Goal: Task Accomplishment & Management: Use online tool/utility

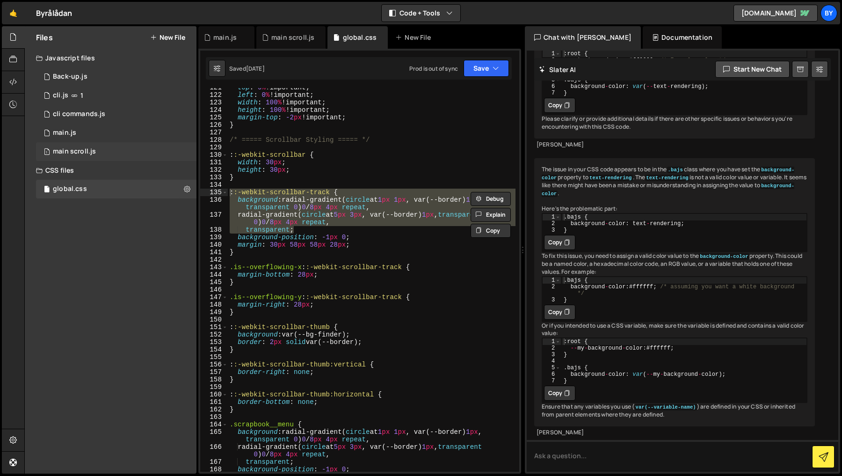
scroll to position [902, 0]
click at [367, 315] on div "top : 0 % !important ; left : 0 % !important ; width : 100 % !important ; heigh…" at bounding box center [372, 283] width 288 height 399
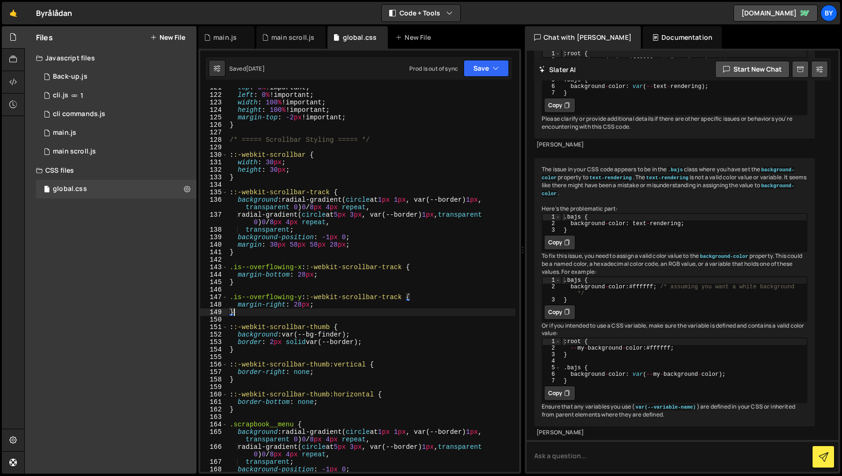
click at [329, 273] on div "top : 0 % !important ; left : 0 % !important ; width : 100 % !important ; heigh…" at bounding box center [372, 283] width 288 height 399
click at [364, 198] on div "top : 0 % !important ; left : 0 % !important ; width : 100 % !important ; heigh…" at bounding box center [372, 283] width 288 height 399
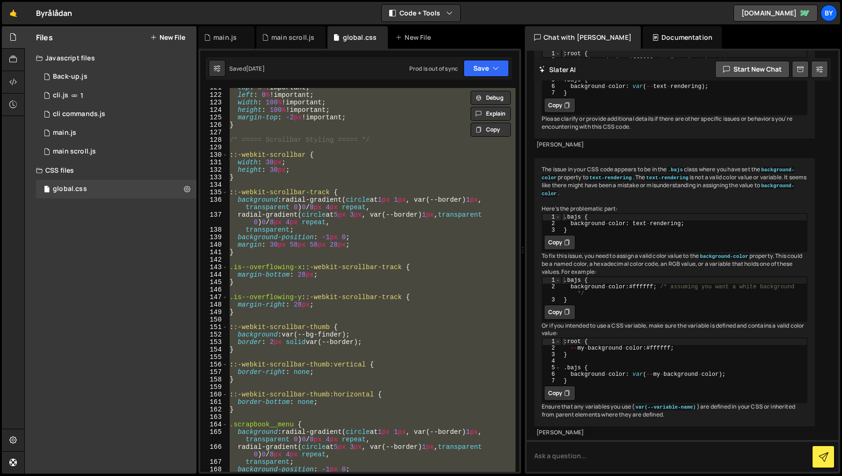
click at [373, 227] on div "top : 0 % !important ; left : 0 % !important ; width : 100 % !important ; heigh…" at bounding box center [372, 280] width 288 height 384
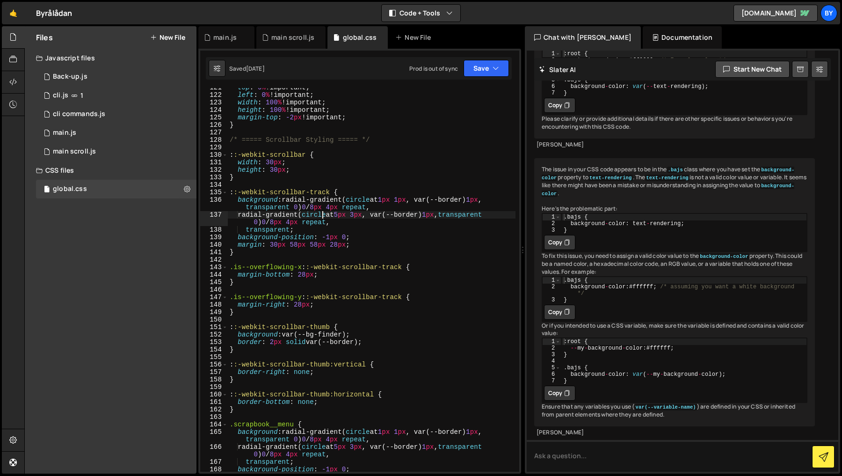
click at [321, 216] on div "top : 0 % !important ; left : 0 % !important ; width : 100 % !important ; heigh…" at bounding box center [372, 283] width 288 height 399
click at [364, 199] on div "top : 0 % !important ; left : 0 % !important ; width : 100 % !important ; heigh…" at bounding box center [372, 283] width 288 height 399
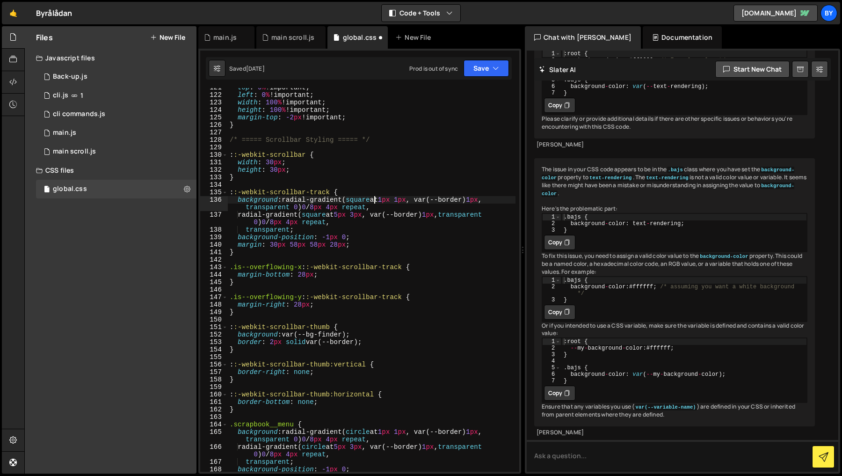
drag, startPoint x: 396, startPoint y: 274, endPoint x: 405, endPoint y: 168, distance: 106.1
click at [396, 274] on div "top : 0 % !important ; left : 0 % !important ; width : 100 % !important ; heigh…" at bounding box center [372, 283] width 288 height 399
drag, startPoint x: 489, startPoint y: 66, endPoint x: 487, endPoint y: 74, distance: 8.2
click at [489, 67] on button "Save" at bounding box center [486, 68] width 45 height 17
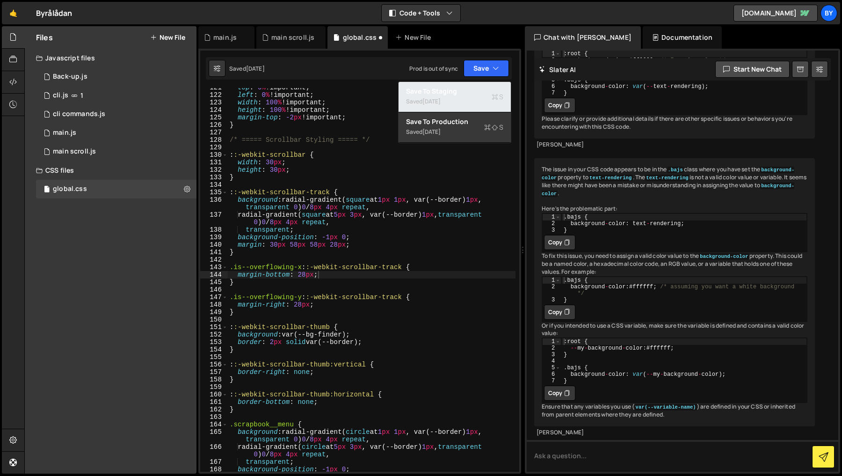
drag, startPoint x: 479, startPoint y: 86, endPoint x: 291, endPoint y: 145, distance: 196.6
click at [479, 87] on div "Save to Staging S" at bounding box center [454, 91] width 97 height 9
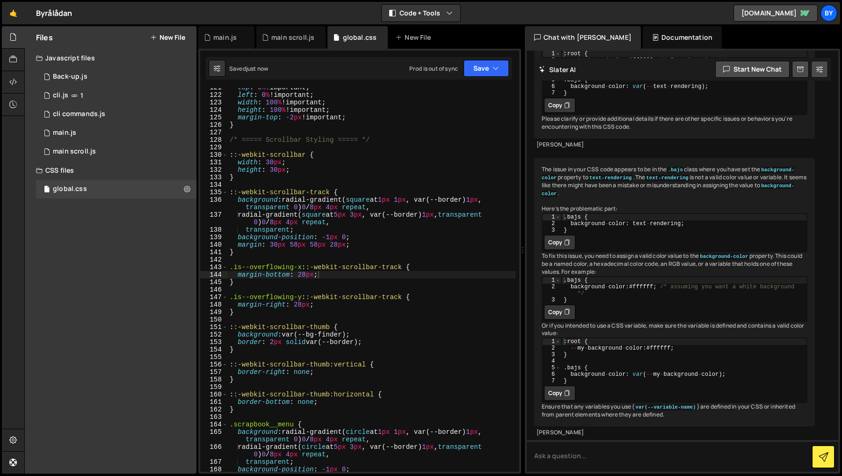
click at [391, 207] on div "top : 0 % !important ; left : 0 % !important ; width : 100 % !important ; heigh…" at bounding box center [372, 283] width 288 height 399
type textarea "}"
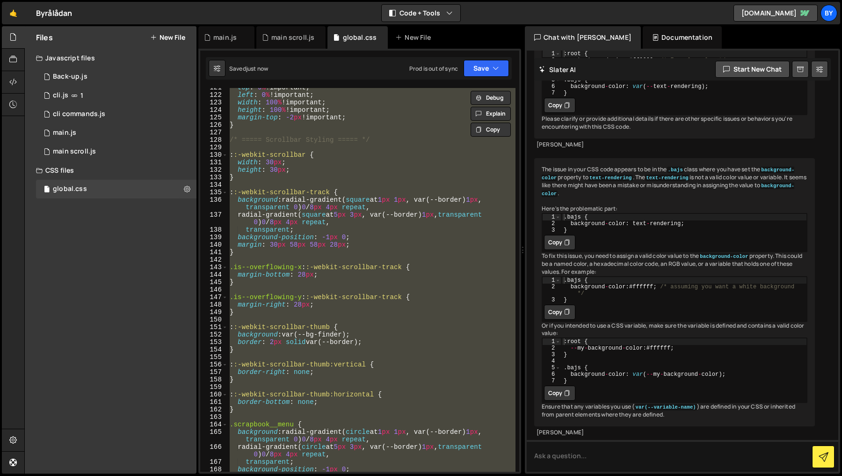
paste textarea
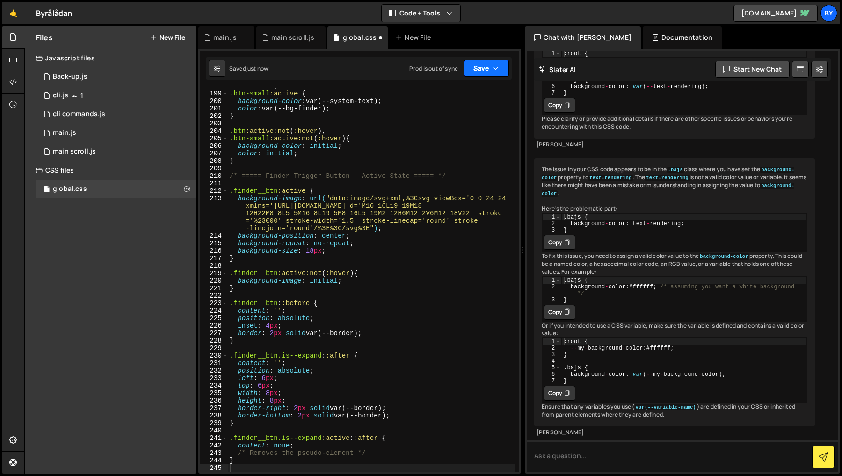
drag, startPoint x: 495, startPoint y: 68, endPoint x: 492, endPoint y: 74, distance: 7.3
click at [494, 68] on icon "button" at bounding box center [496, 68] width 7 height 9
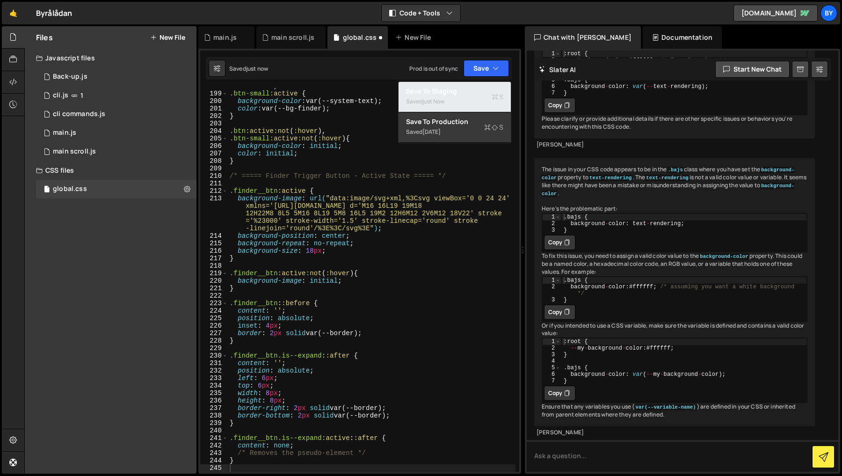
drag, startPoint x: 485, startPoint y: 85, endPoint x: 210, endPoint y: 196, distance: 296.8
click at [485, 85] on button "Save to Staging S Saved just now" at bounding box center [455, 97] width 112 height 30
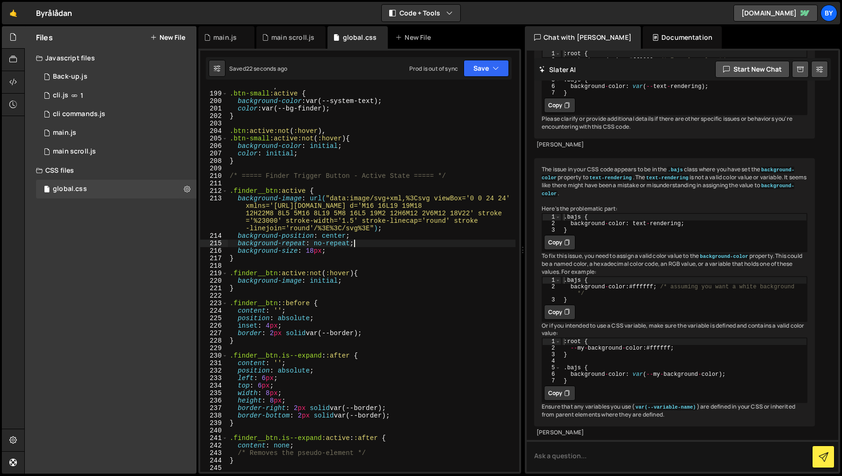
click at [368, 244] on div ".btn :active , .btn-small :active { background-color : var(--system-text) ; col…" at bounding box center [372, 281] width 288 height 399
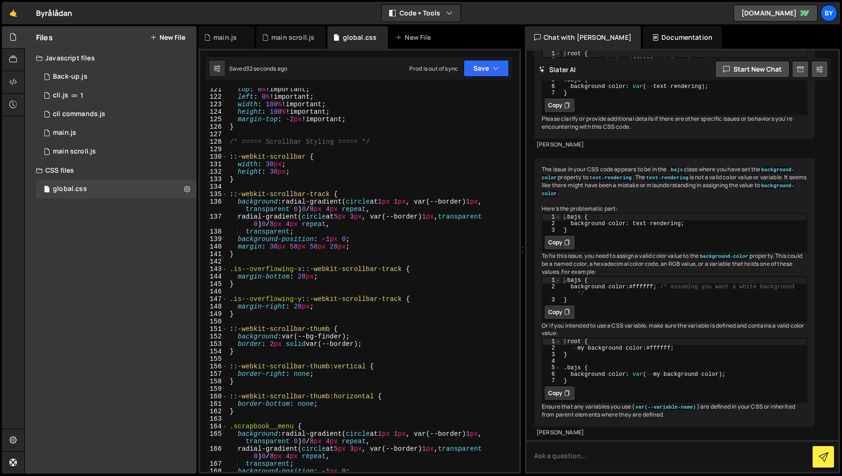
scroll to position [770, 0]
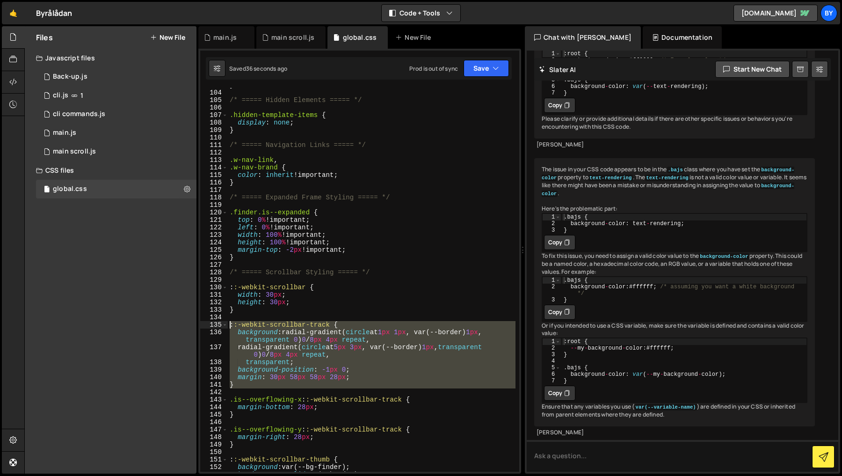
drag, startPoint x: 283, startPoint y: 395, endPoint x: 223, endPoint y: 330, distance: 88.4
click at [222, 327] on div "background-repeat: no-repeat; 103 104 105 106 107 108 109 110 111 112 113 114 1…" at bounding box center [359, 280] width 319 height 384
paste textarea "}"
type textarea "}"
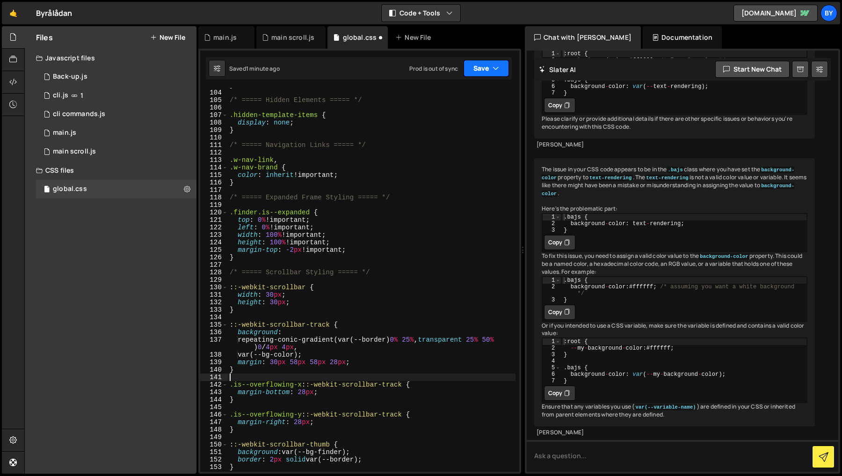
click at [477, 68] on button "Save" at bounding box center [486, 68] width 45 height 17
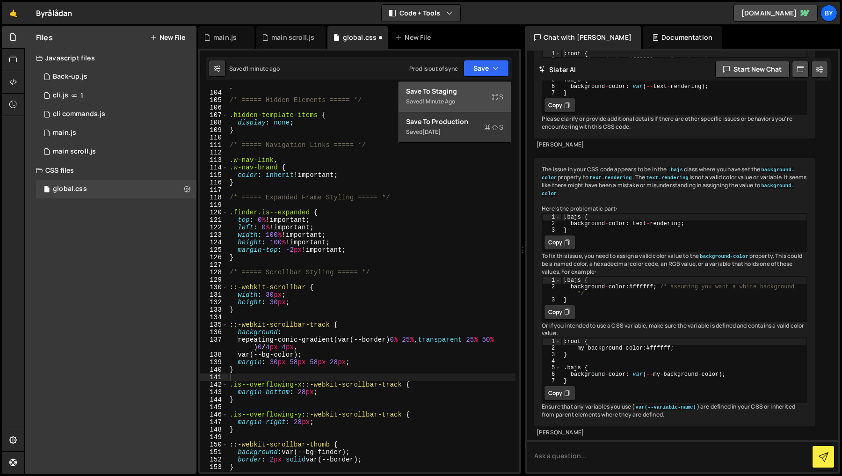
click at [476, 87] on div "Save to Staging S" at bounding box center [454, 91] width 97 height 9
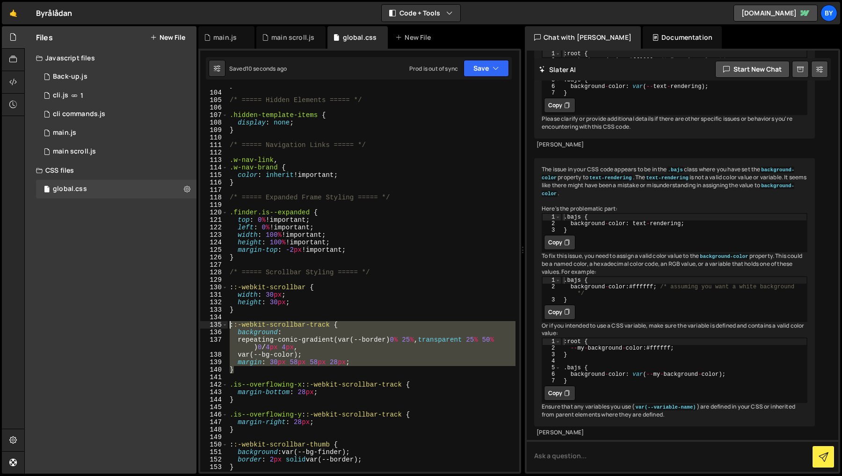
drag, startPoint x: 242, startPoint y: 362, endPoint x: 232, endPoint y: 323, distance: 40.3
click at [219, 323] on div "} 103 104 105 106 107 108 109 110 111 112 113 114 115 116 117 118 119 120 121 1…" at bounding box center [359, 280] width 319 height 384
paste textarea "}"
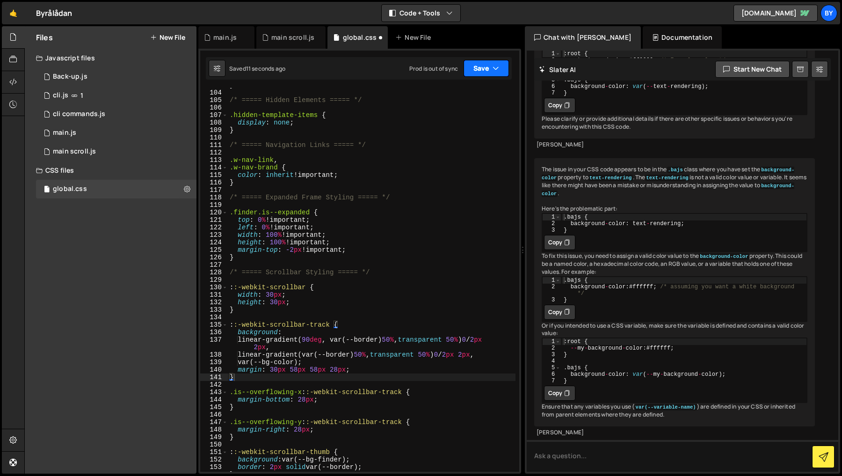
drag, startPoint x: 493, startPoint y: 58, endPoint x: 489, endPoint y: 70, distance: 12.9
click at [493, 58] on div "Saved 11 seconds ago Prod is out of sync Upgrade to Edit Save Save to Staging S…" at bounding box center [359, 68] width 306 height 22
click at [489, 70] on button "Save" at bounding box center [486, 68] width 45 height 17
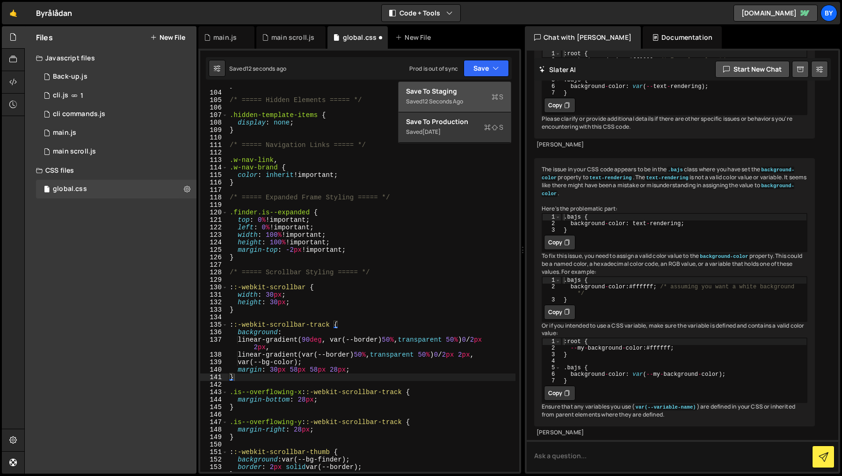
click at [463, 97] on div "12 seconds ago" at bounding box center [442, 101] width 41 height 8
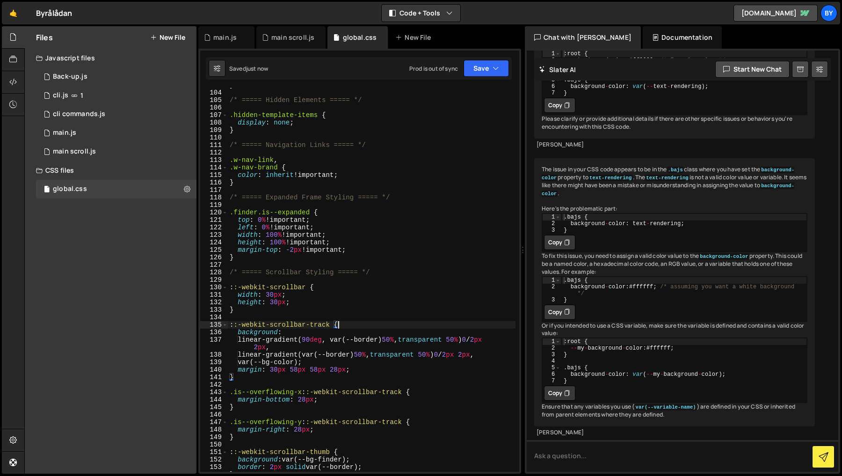
drag, startPoint x: 387, startPoint y: 321, endPoint x: 383, endPoint y: 315, distance: 7.4
click at [387, 321] on div "} /* ===== Hidden Elements ===== */ .hidden-template-items { display : none ; }…" at bounding box center [372, 280] width 288 height 399
click at [330, 390] on div "} /* ===== Hidden Elements ===== */ .hidden-template-items { display : none ; }…" at bounding box center [372, 280] width 288 height 399
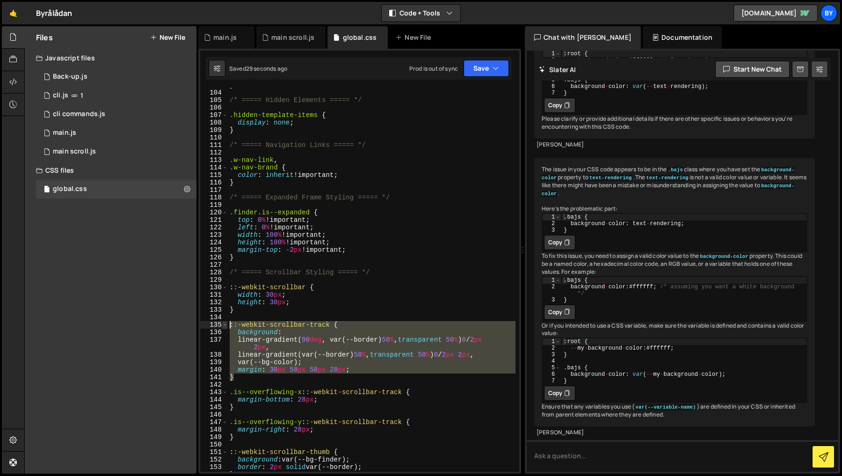
drag, startPoint x: 258, startPoint y: 377, endPoint x: 222, endPoint y: 327, distance: 62.3
click at [222, 327] on div ".is--overflowing-x::-webkit-scrollbar-track { 103 104 105 106 107 108 109 110 1…" at bounding box center [359, 280] width 319 height 384
type textarea "::-webkit-scrollbar-track { background:"
paste textarea
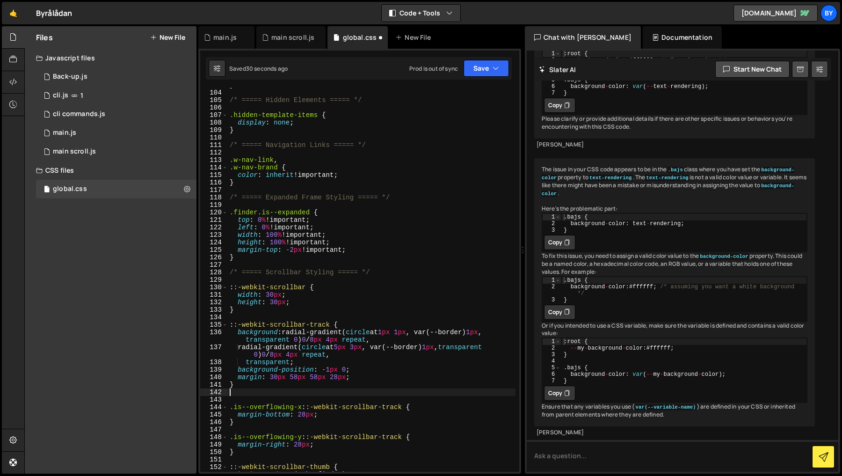
click at [432, 266] on div "} /* ===== Hidden Elements ===== */ .hidden-template-items { display : none ; }…" at bounding box center [372, 280] width 288 height 399
click at [480, 71] on button "Save" at bounding box center [486, 68] width 45 height 17
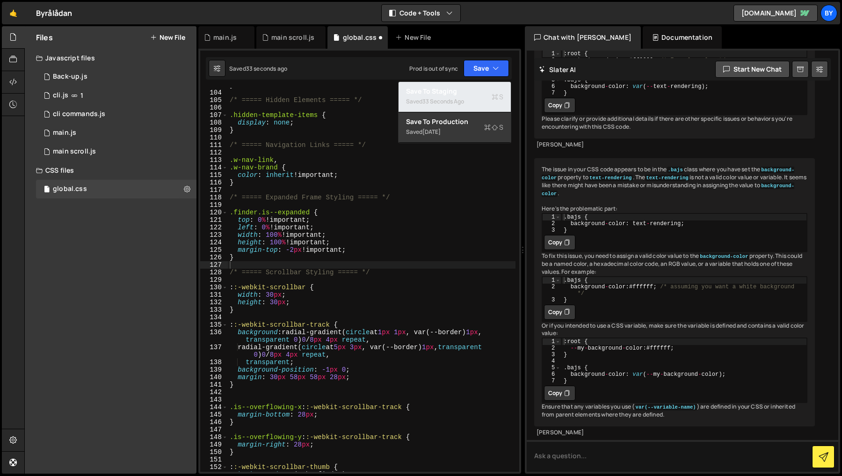
click at [474, 91] on div "Save to Staging S" at bounding box center [454, 91] width 97 height 9
